Goal: Entertainment & Leisure: Consume media (video, audio)

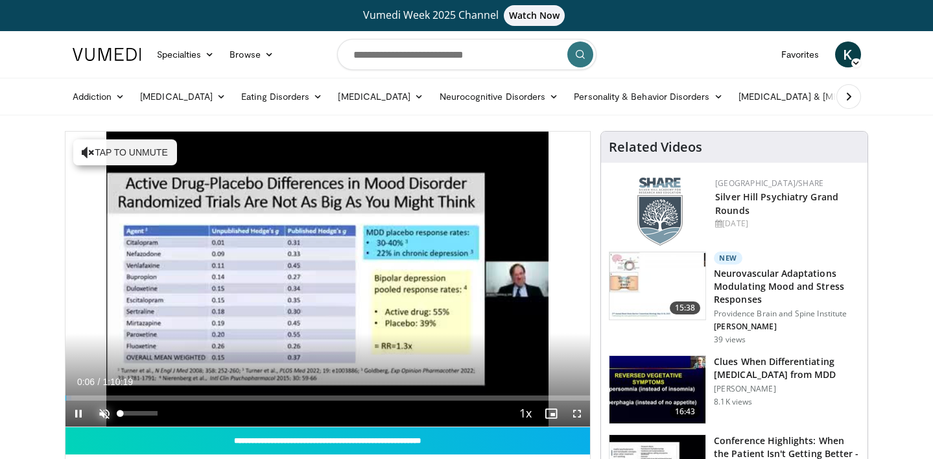
click at [104, 413] on span "Video Player" at bounding box center [104, 414] width 26 height 26
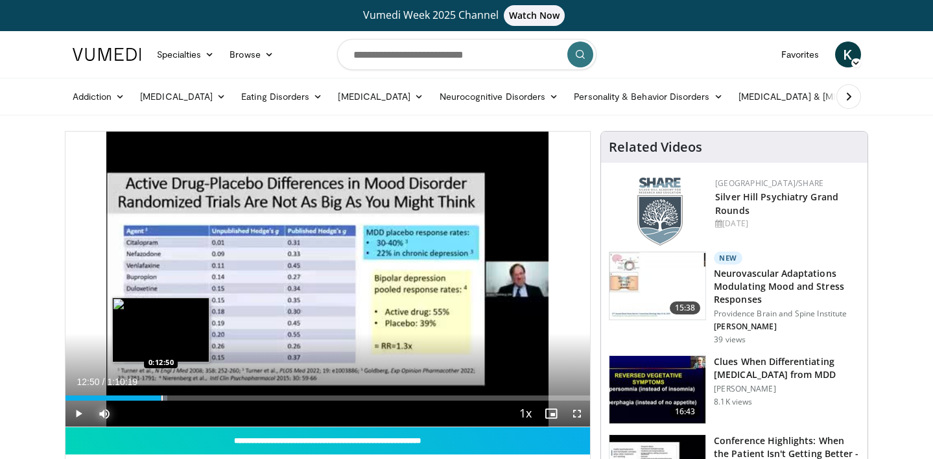
click at [161, 399] on div "Progress Bar" at bounding box center [161, 397] width 1 height 5
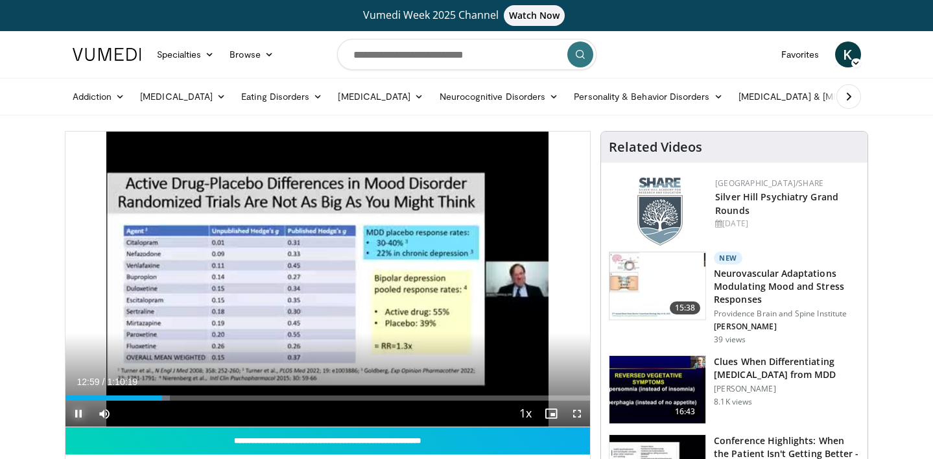
click at [79, 414] on span "Video Player" at bounding box center [78, 414] width 26 height 26
